Goal: Information Seeking & Learning: Understand process/instructions

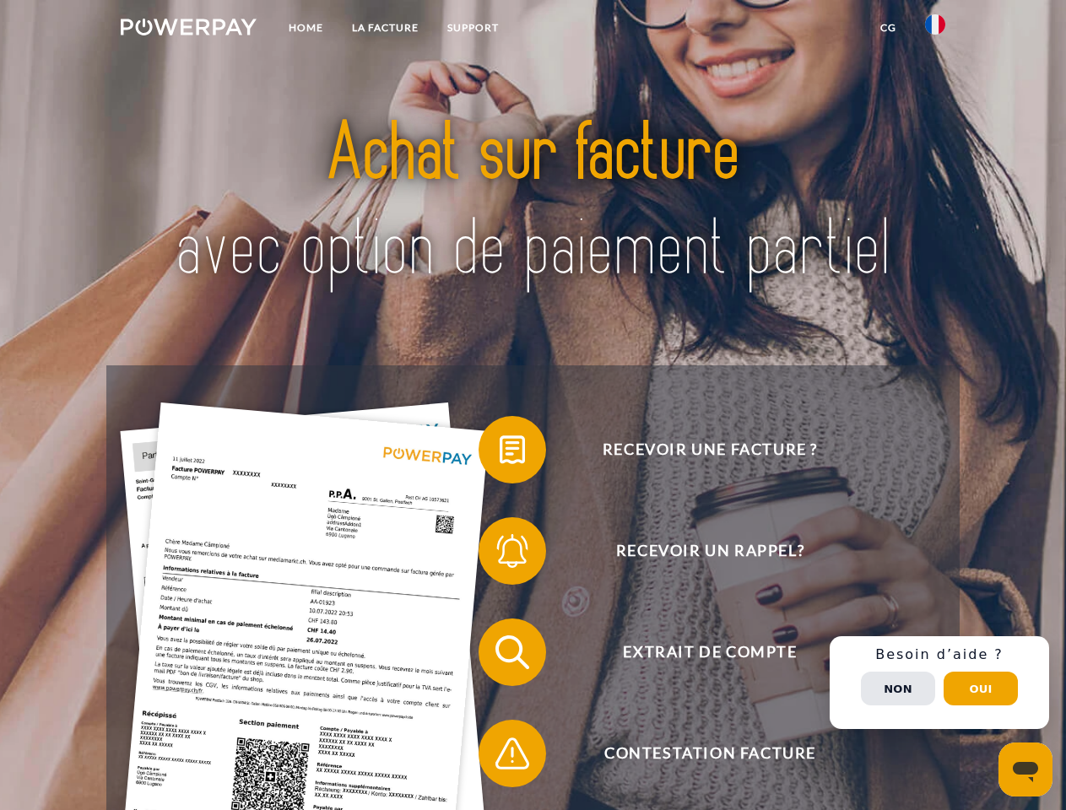
click at [188, 30] on img at bounding box center [189, 27] width 136 height 17
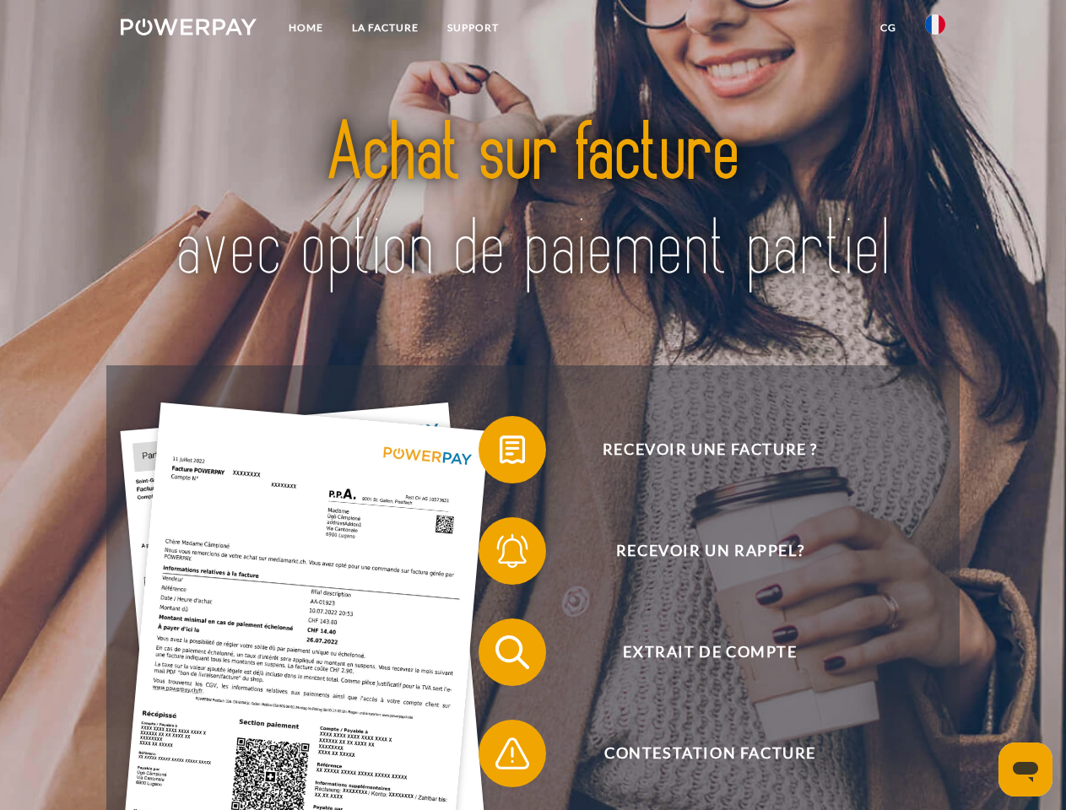
click at [935, 30] on img at bounding box center [935, 24] width 20 height 20
click at [888, 28] on link "CG" at bounding box center [888, 28] width 45 height 30
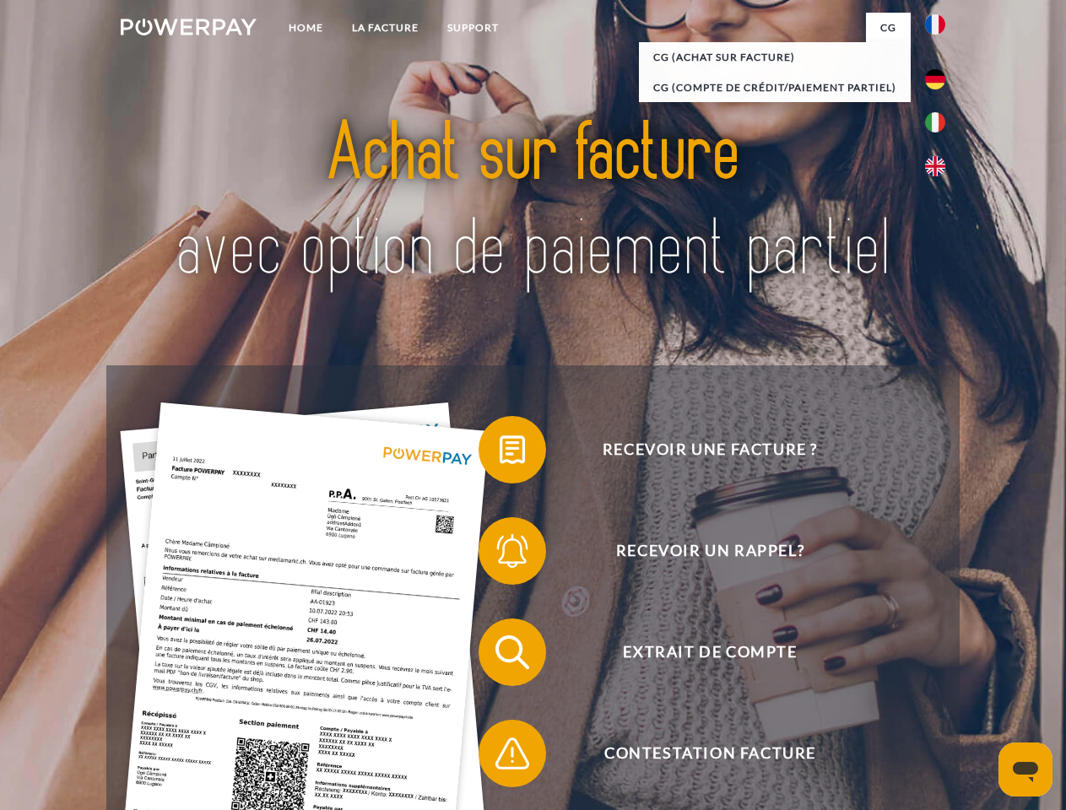
click at [500, 453] on span at bounding box center [487, 450] width 84 height 84
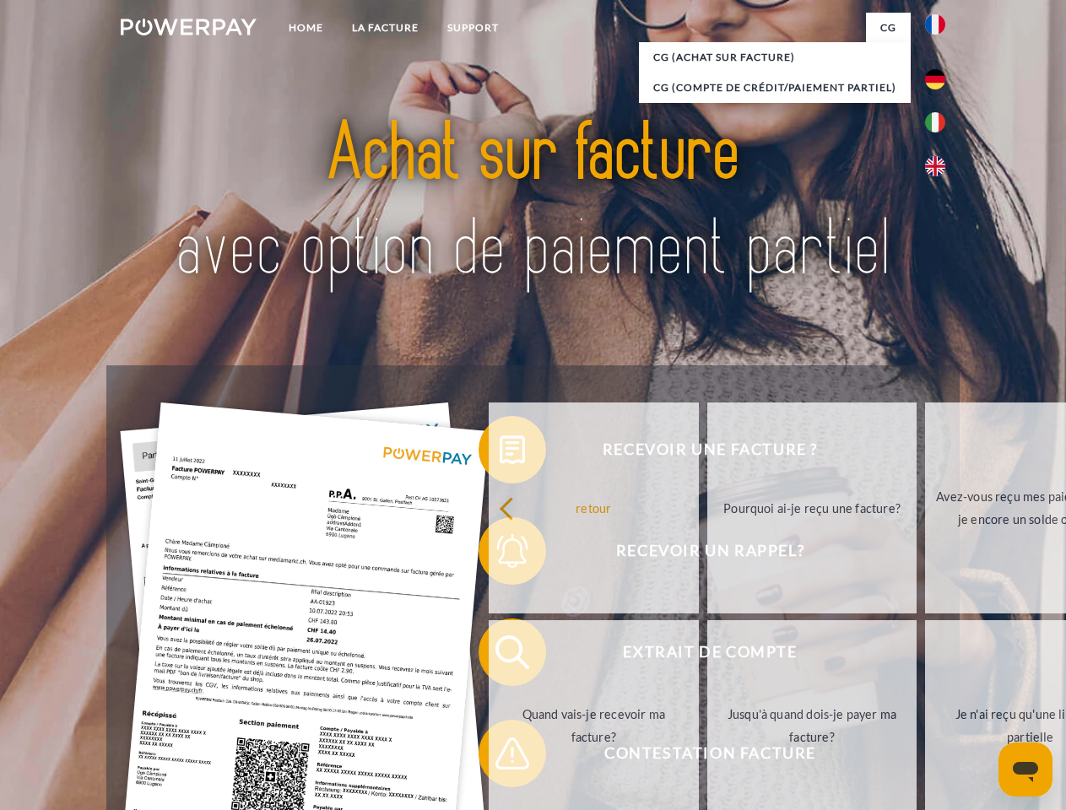
click at [707, 554] on link "Pourquoi ai-je reçu une facture?" at bounding box center [812, 507] width 210 height 211
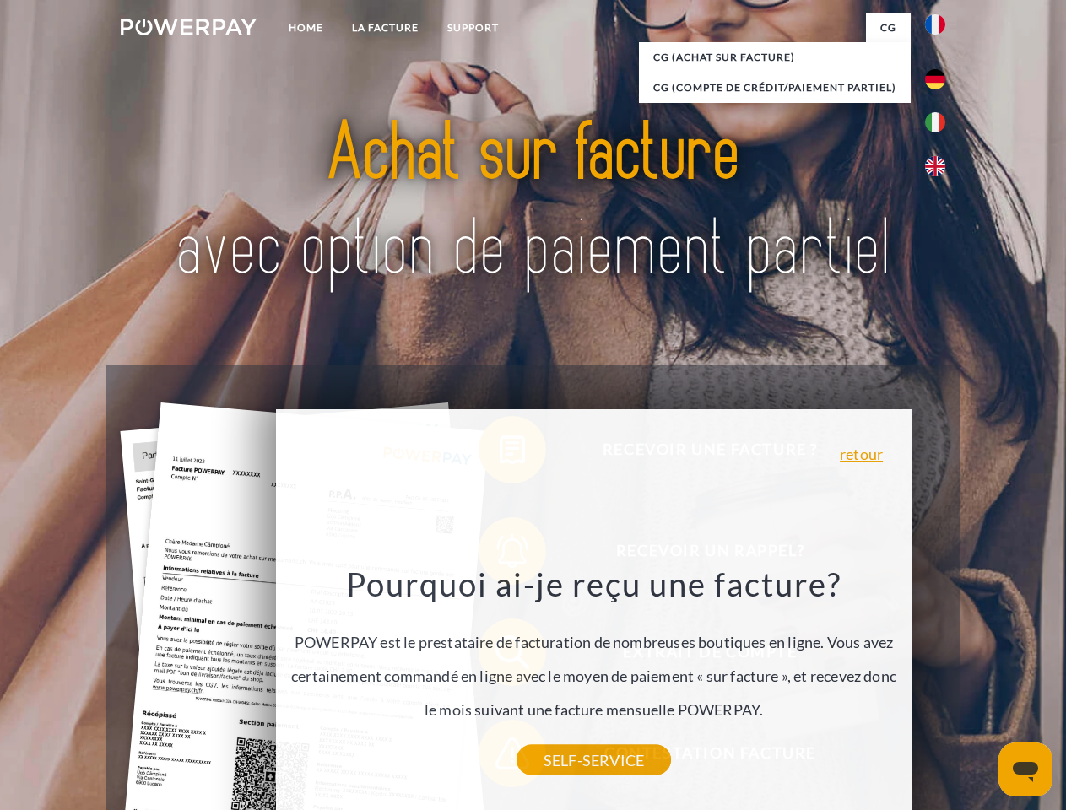
click at [500, 656] on div "Recevoir une facture ? Recevoir un rappel? Extrait de compte retour" at bounding box center [532, 702] width 852 height 675
click at [516, 757] on link "SELF-SERVICE" at bounding box center [593, 760] width 154 height 30
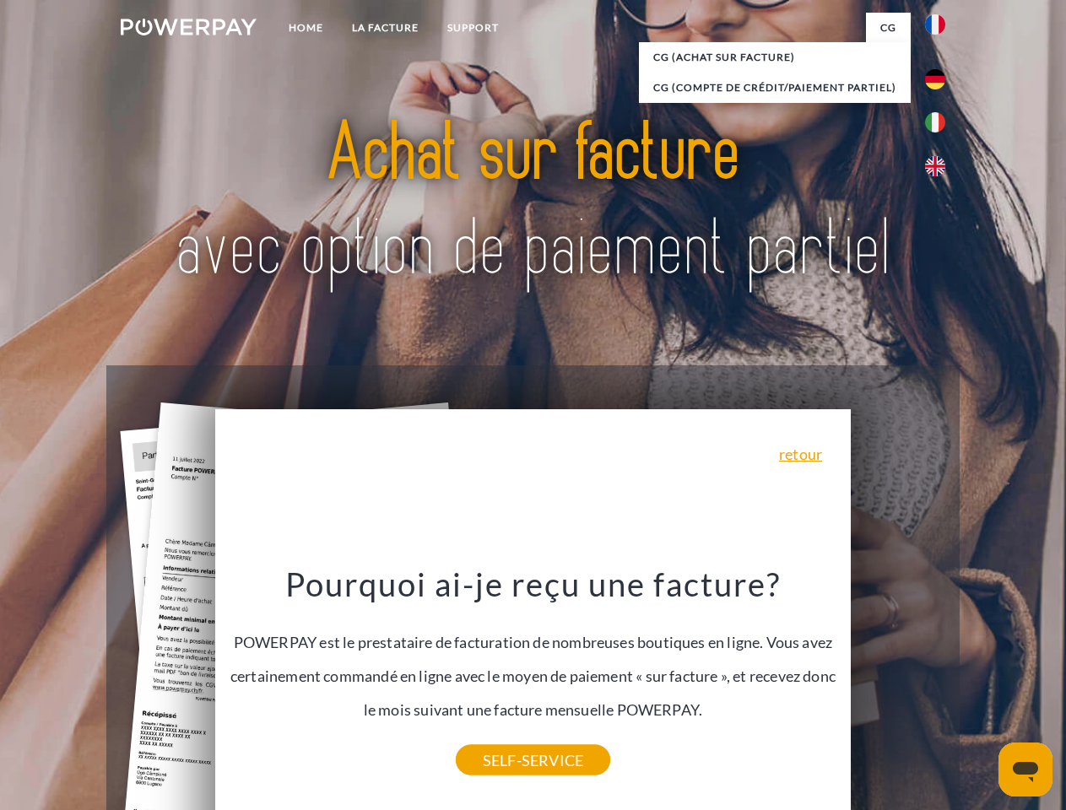
click at [939, 683] on div "Recevoir une facture ? Recevoir un rappel? Extrait de compte retour" at bounding box center [532, 702] width 852 height 675
click at [898, 686] on span "Extrait de compte" at bounding box center [709, 653] width 413 height 68
click at [981, 689] on header "Home LA FACTURE Support" at bounding box center [533, 582] width 1066 height 1165
